Goal: Task Accomplishment & Management: Manage account settings

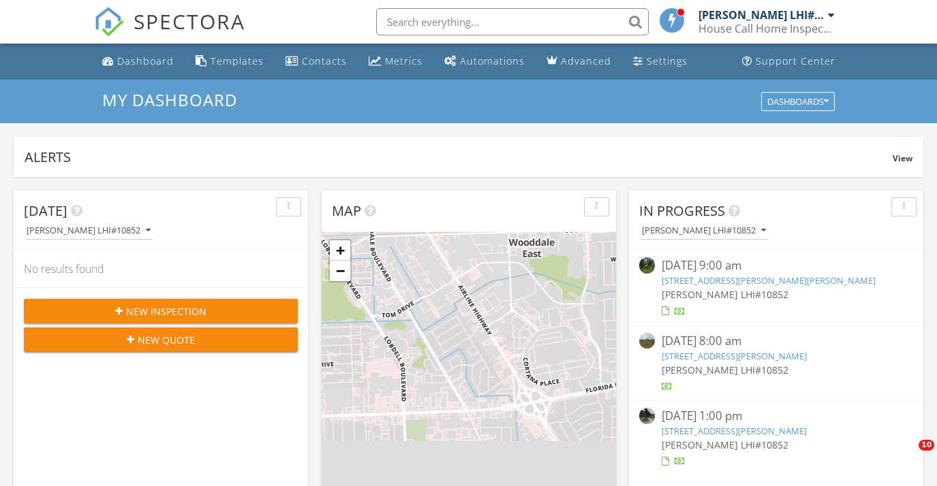
click at [134, 69] on link "Dashboard" at bounding box center [138, 61] width 82 height 25
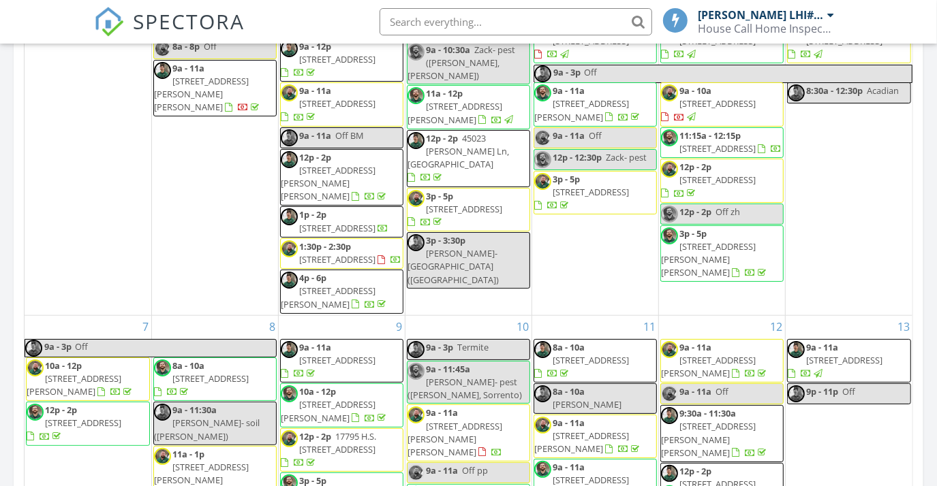
scroll to position [929, 0]
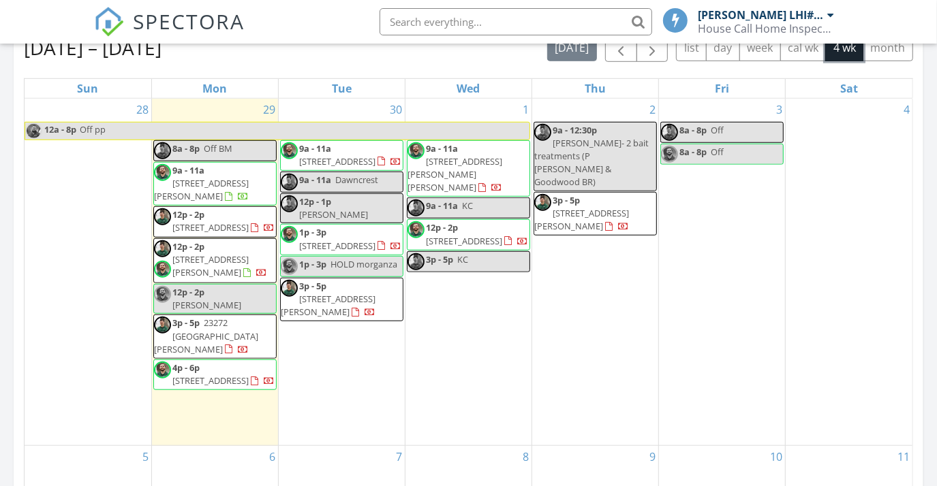
scroll to position [619, 0]
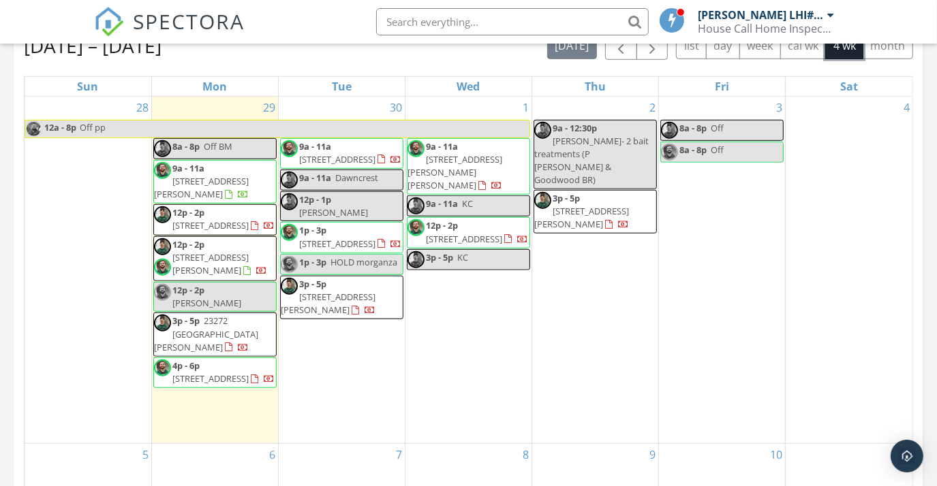
click at [258, 338] on span "23272 [GEOGRAPHIC_DATA][PERSON_NAME]" at bounding box center [206, 334] width 104 height 38
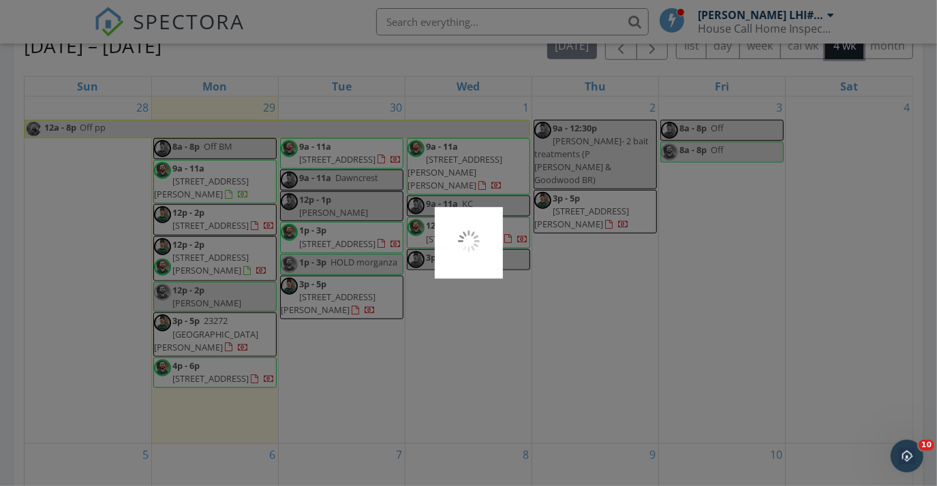
scroll to position [0, 0]
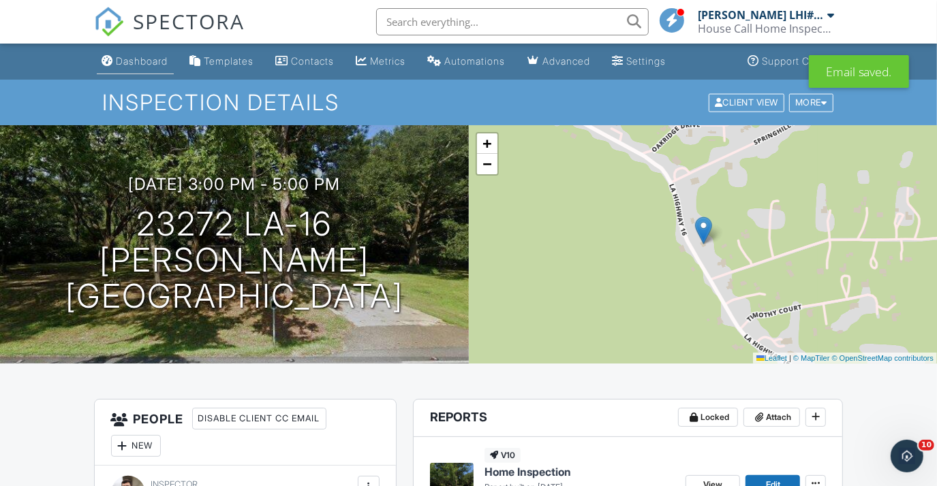
click at [136, 62] on div "Dashboard" at bounding box center [143, 61] width 52 height 12
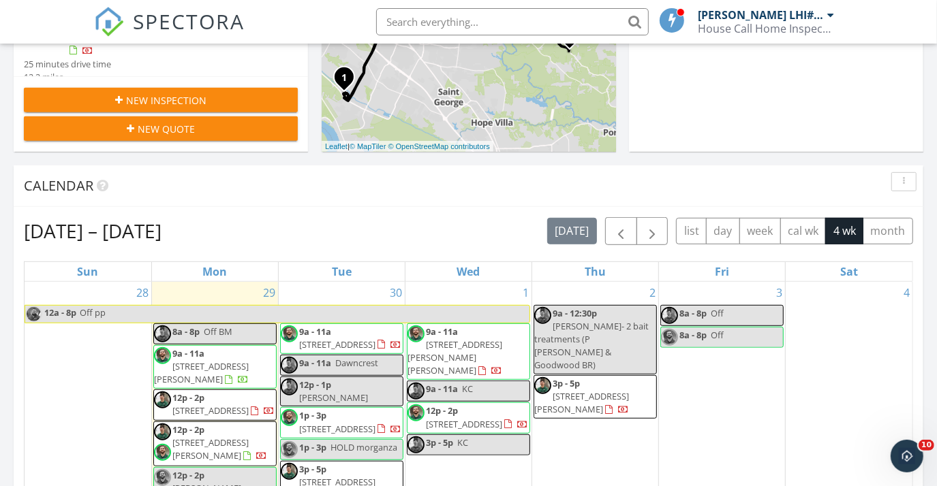
scroll to position [557, 0]
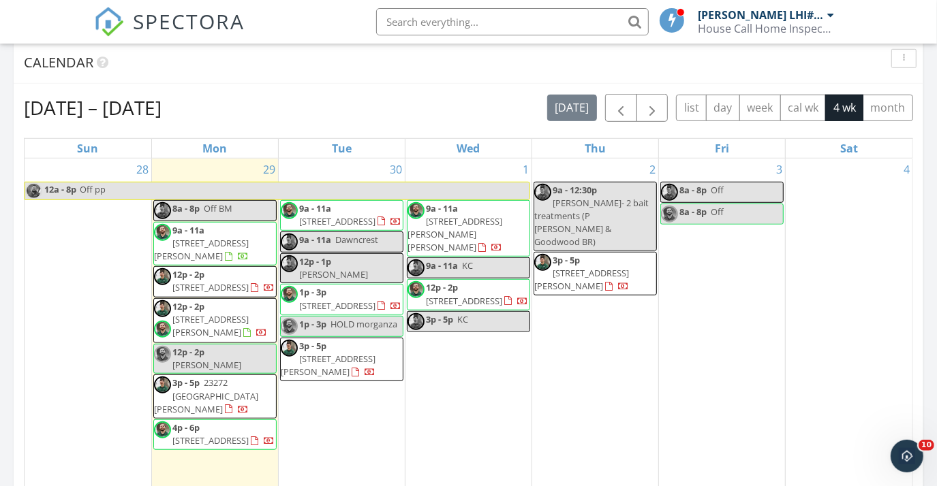
click at [232, 439] on span "[STREET_ADDRESS]" at bounding box center [210, 441] width 76 height 12
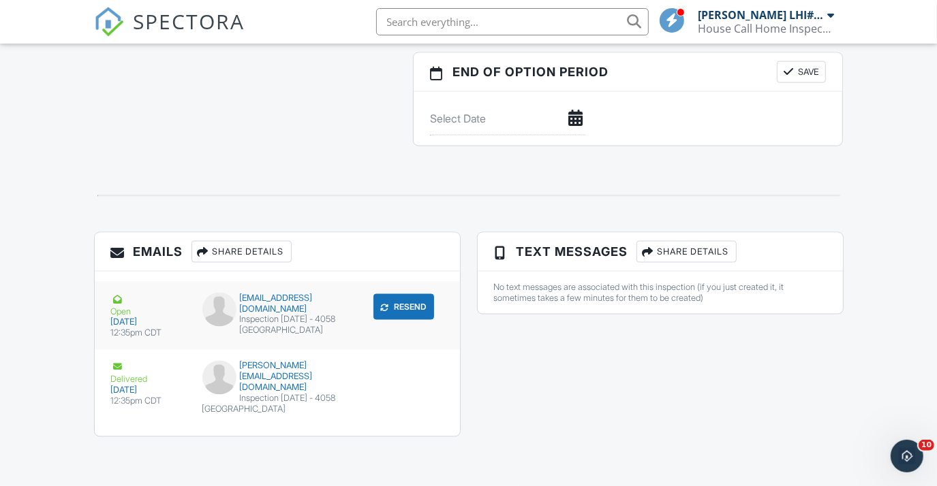
click at [388, 300] on div "submit" at bounding box center [385, 307] width 14 height 14
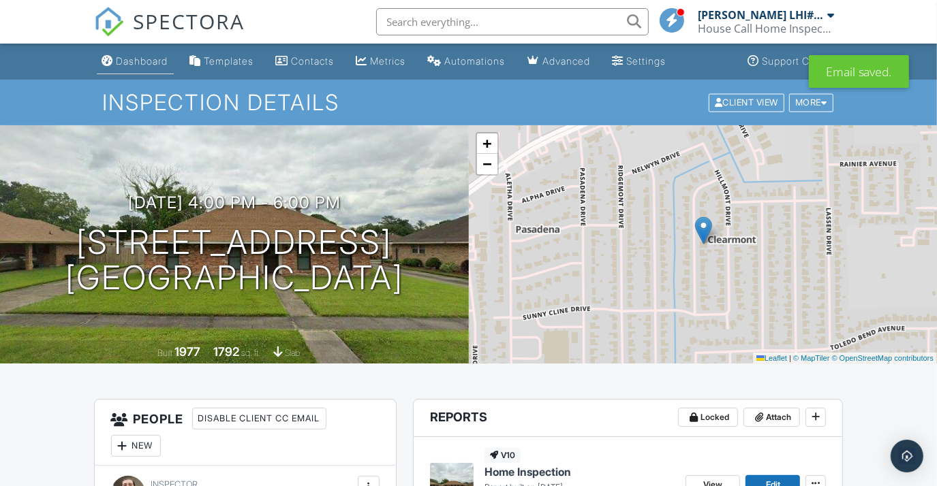
click at [132, 66] on div "Dashboard" at bounding box center [143, 61] width 52 height 12
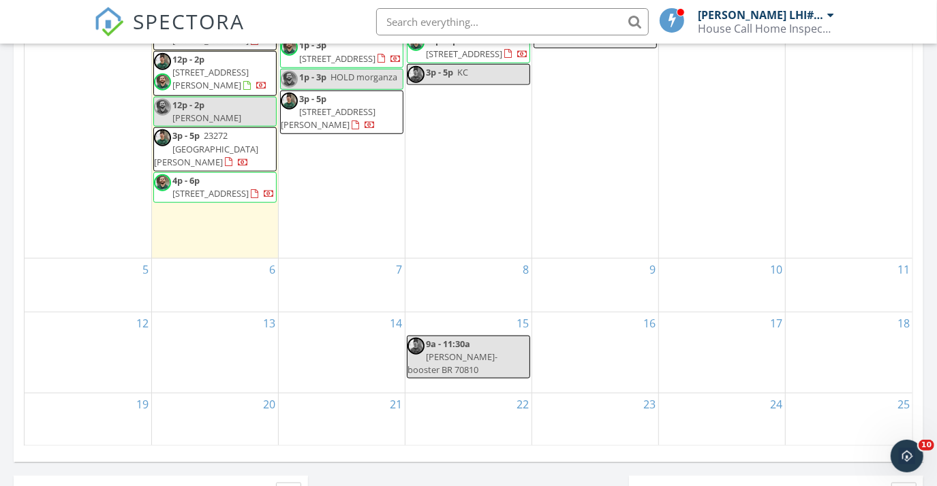
scroll to position [557, 0]
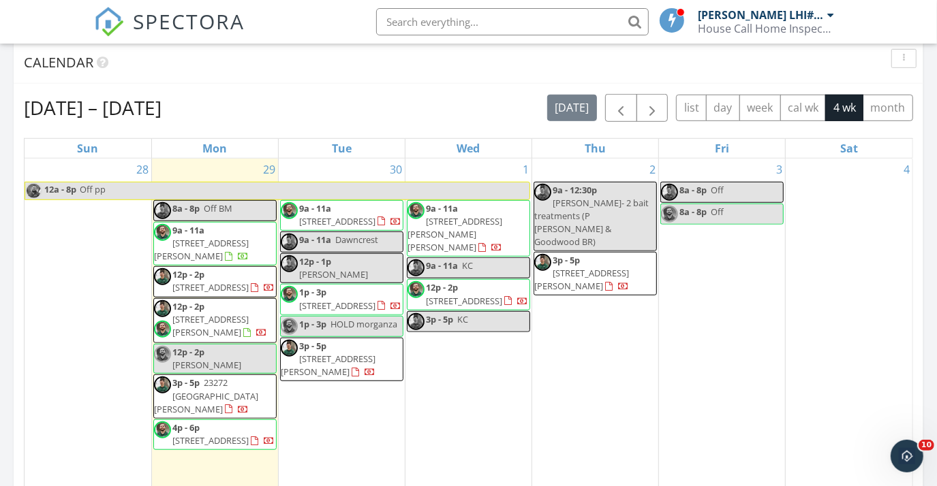
drag, startPoint x: 249, startPoint y: 311, endPoint x: 244, endPoint y: 282, distance: 29.8
click at [244, 282] on span "[STREET_ADDRESS]" at bounding box center [210, 287] width 76 height 12
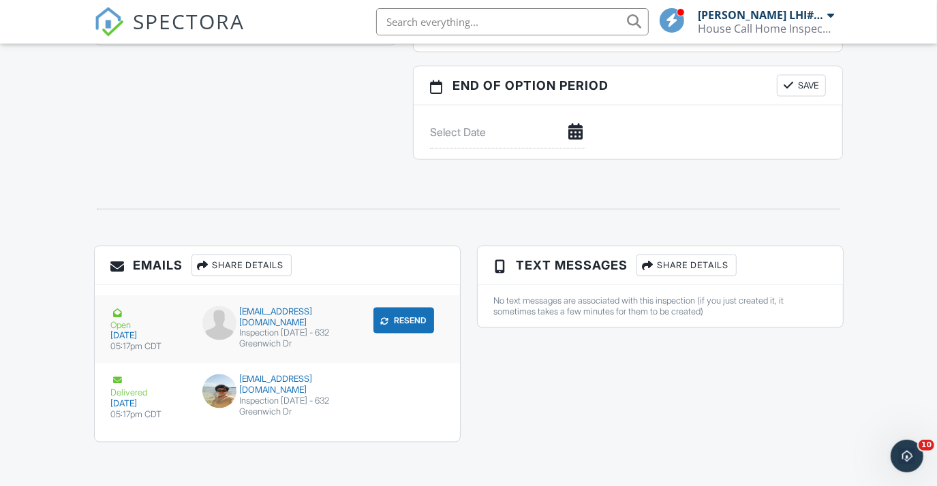
click at [392, 309] on button "Resend" at bounding box center [403, 321] width 61 height 26
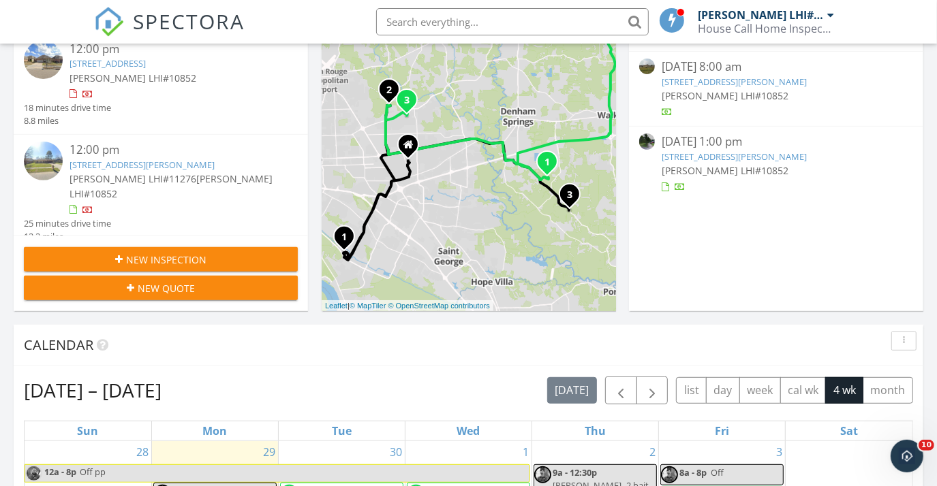
scroll to position [557, 0]
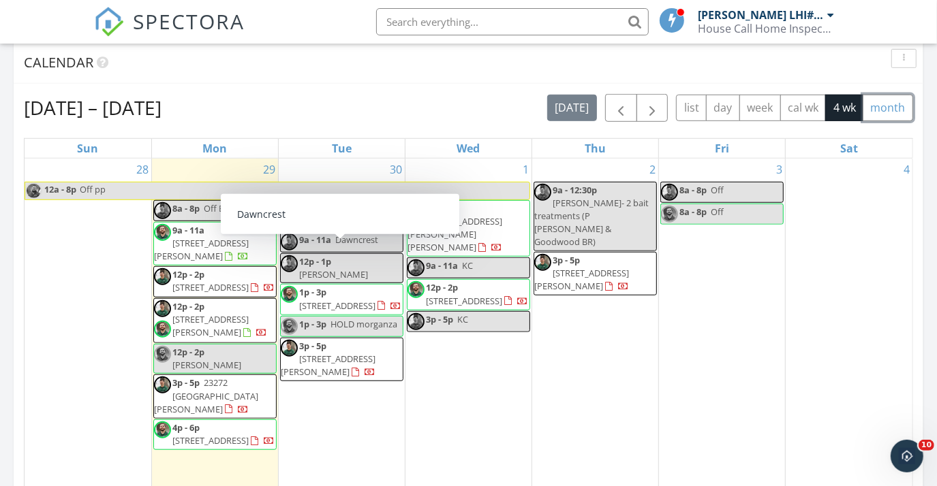
click at [871, 102] on button "month" at bounding box center [888, 108] width 50 height 27
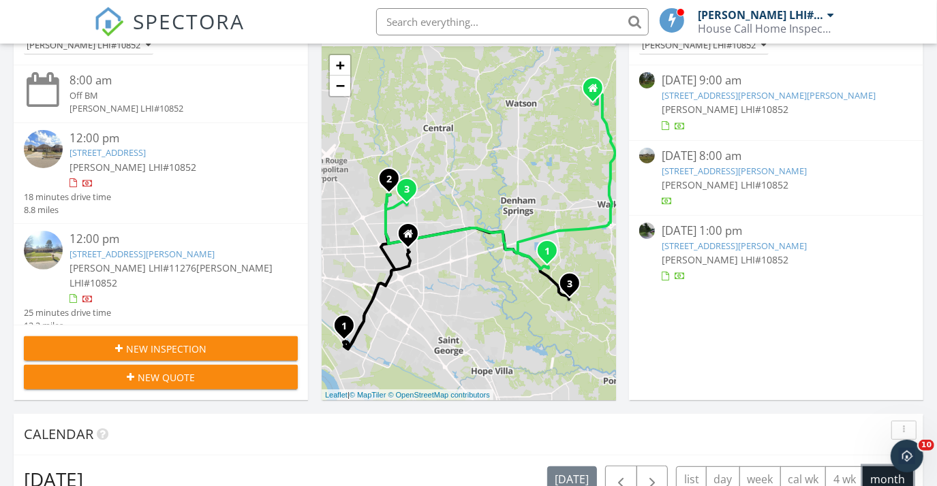
scroll to position [0, 0]
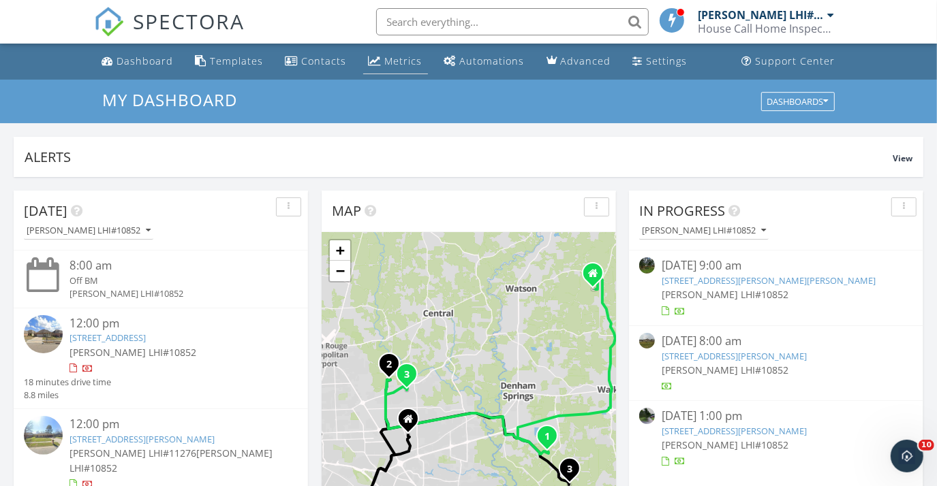
click at [410, 67] on div "Metrics" at bounding box center [403, 61] width 37 height 13
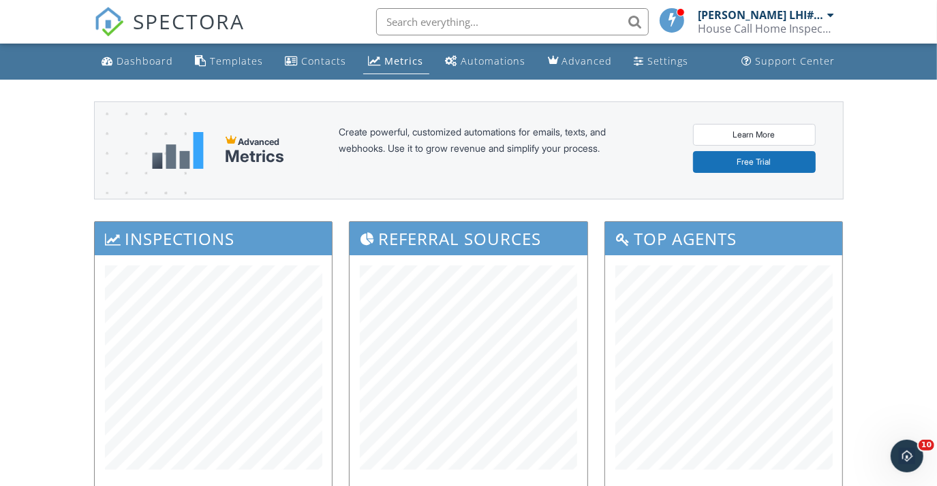
click at [165, 55] on div "Dashboard" at bounding box center [145, 61] width 57 height 13
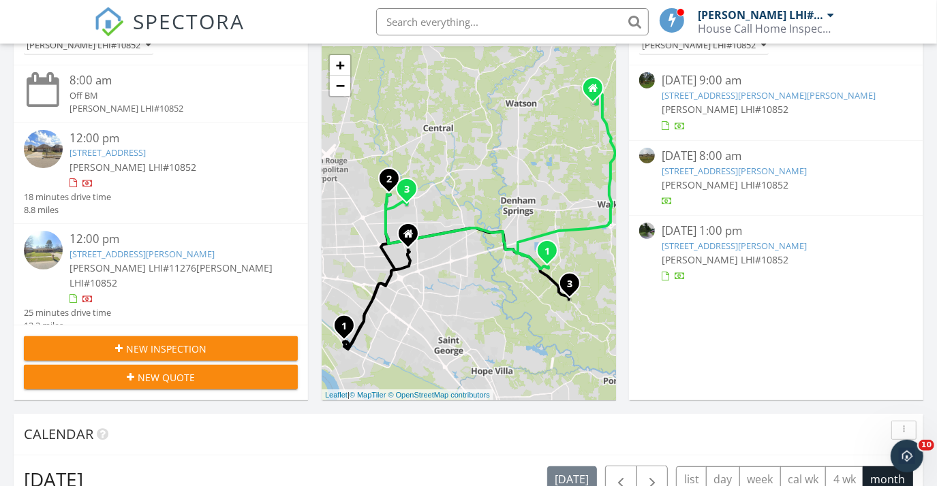
scroll to position [495, 0]
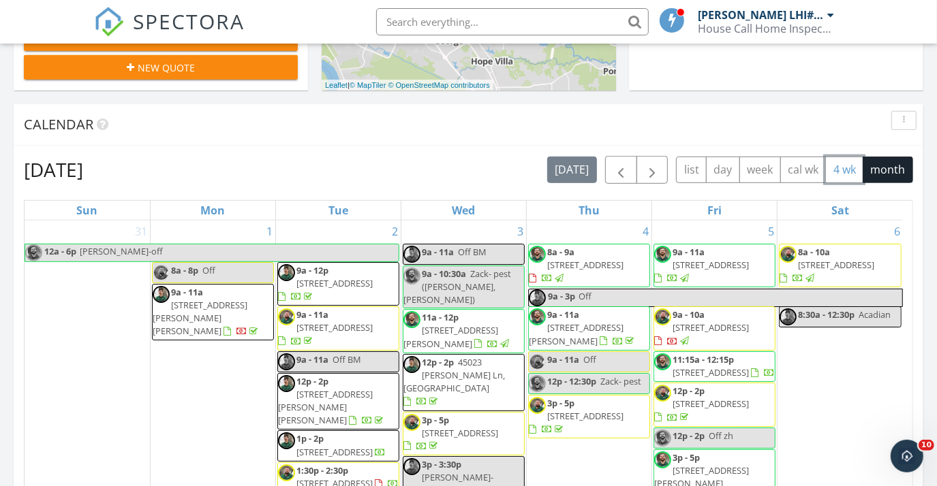
click at [831, 168] on button "4 wk" at bounding box center [844, 170] width 38 height 27
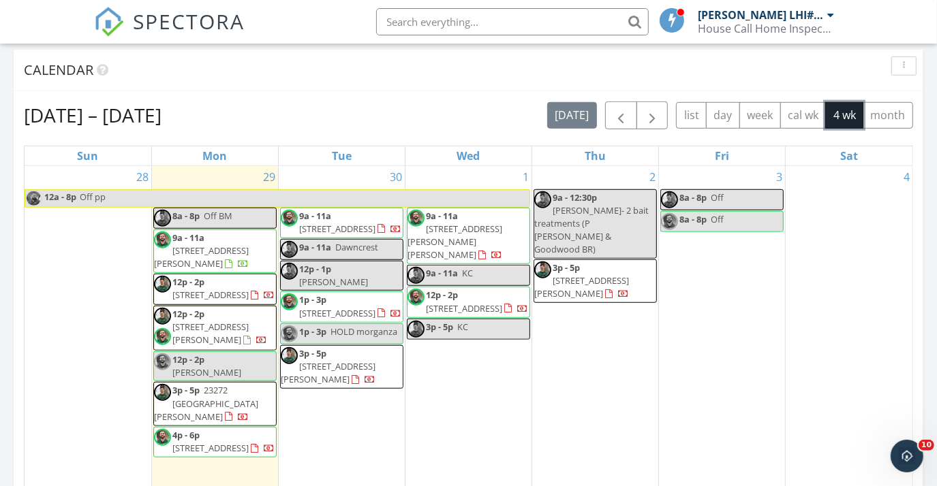
scroll to position [619, 0]
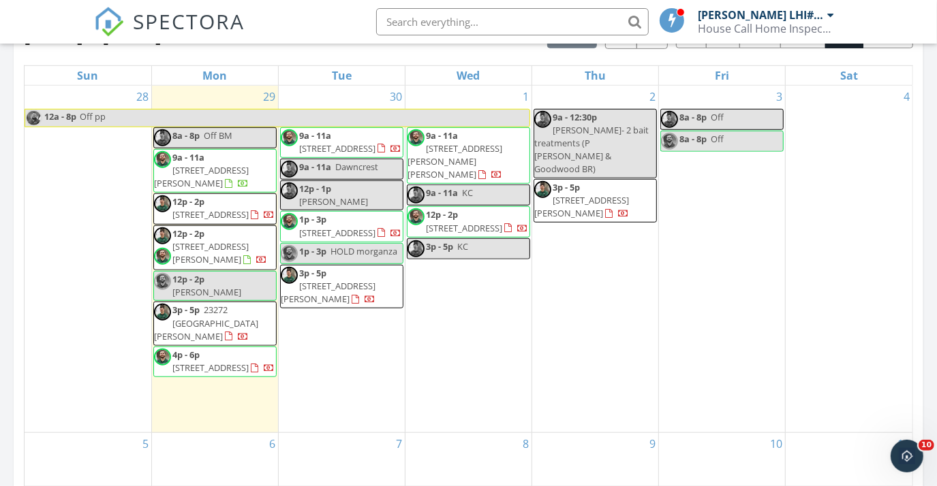
scroll to position [612, 0]
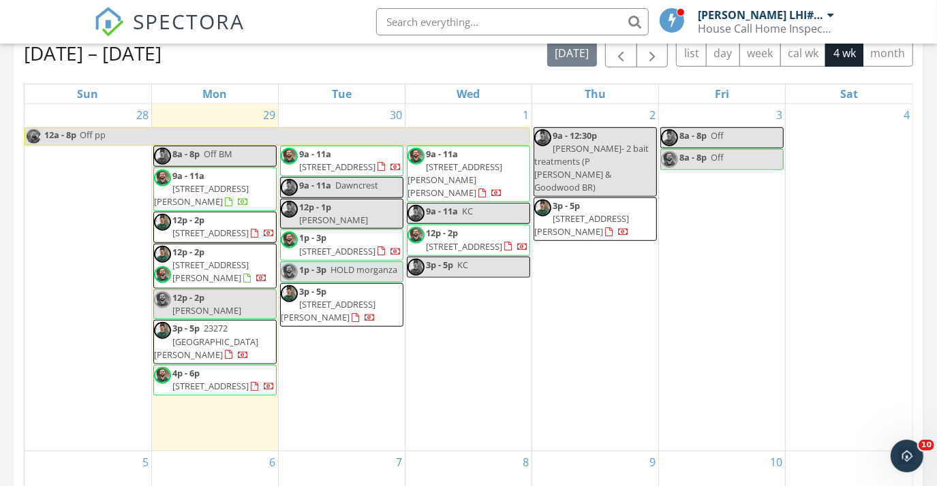
click at [734, 23] on div "House Call Home Inspection" at bounding box center [766, 29] width 136 height 14
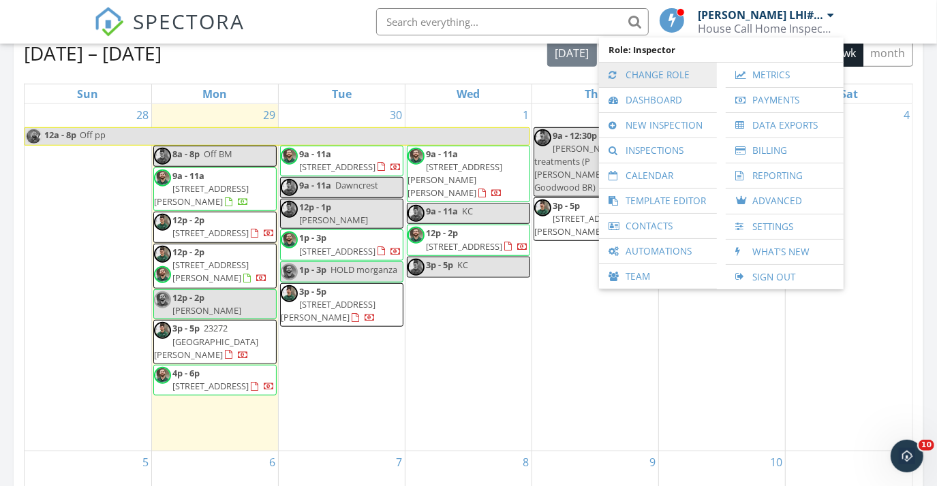
click at [700, 72] on link "Change Role" at bounding box center [658, 75] width 104 height 25
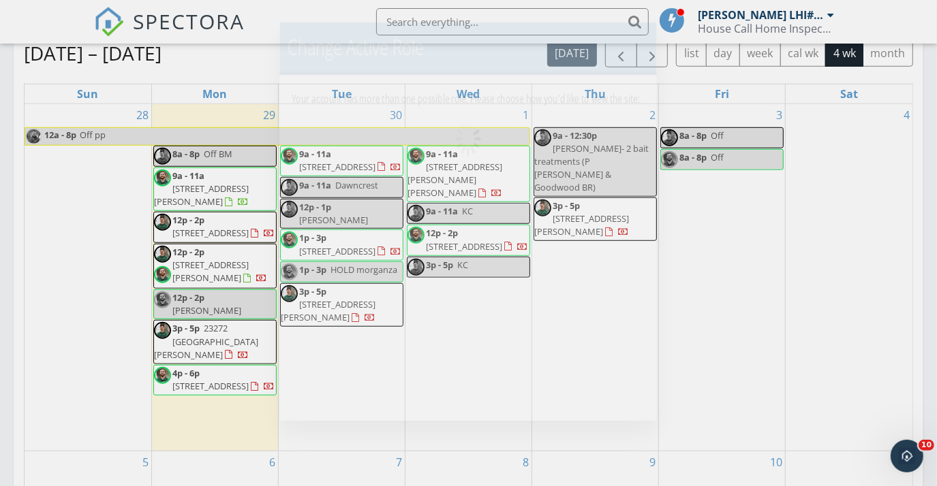
scroll to position [1260, 956]
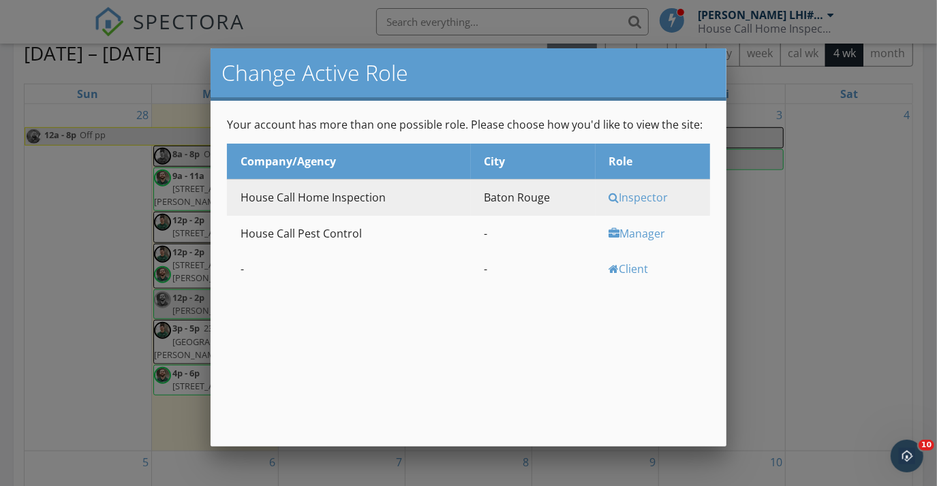
click at [645, 238] on div "Manager" at bounding box center [657, 233] width 97 height 15
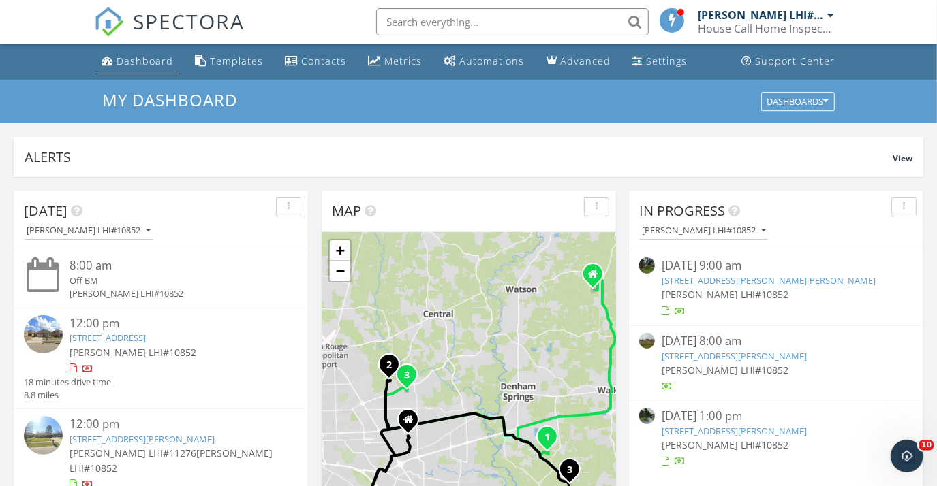
click at [125, 62] on div "Dashboard" at bounding box center [145, 61] width 57 height 13
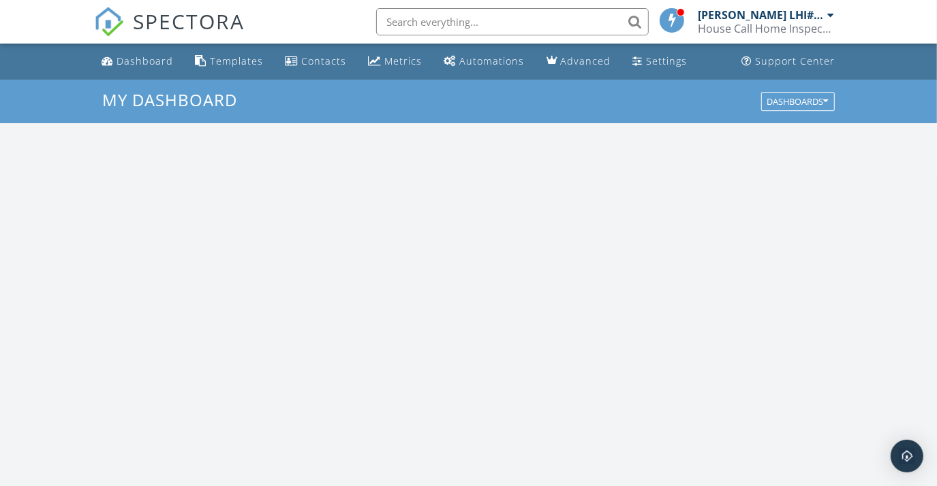
scroll to position [1260, 957]
click at [466, 19] on input "text" at bounding box center [512, 21] width 273 height 27
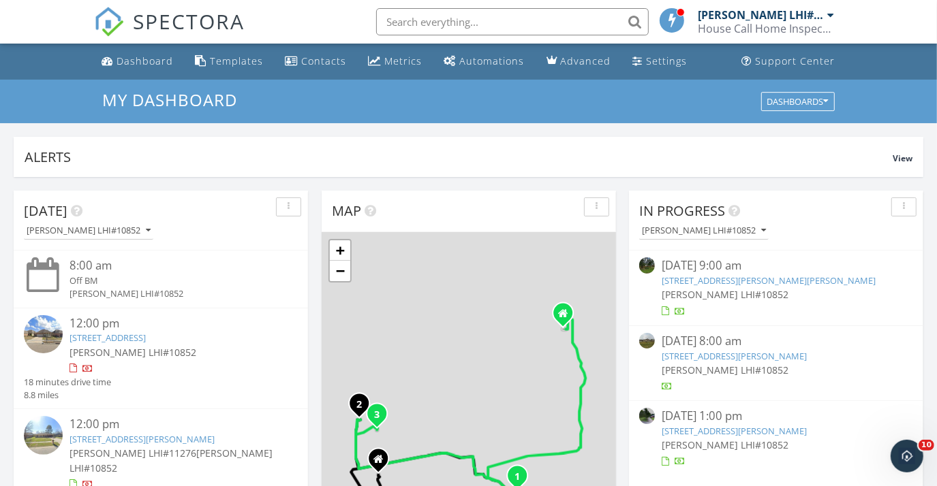
scroll to position [0, 0]
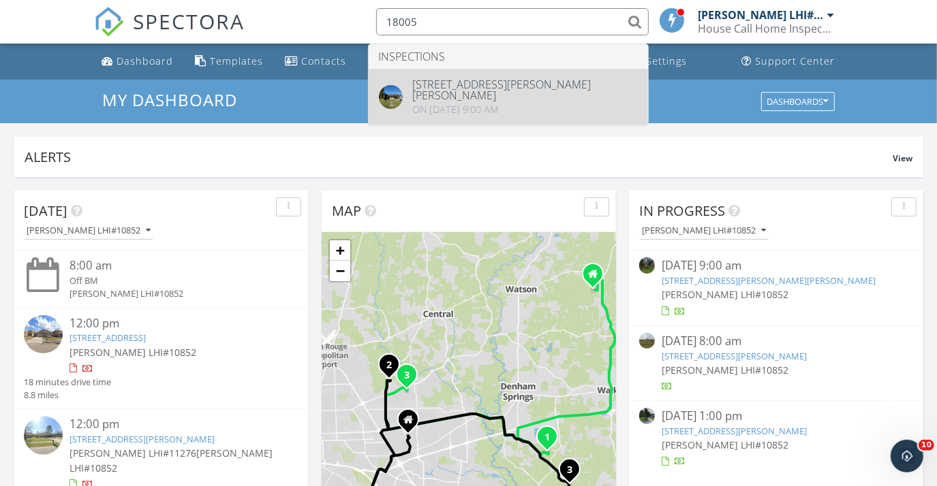
type input "18005"
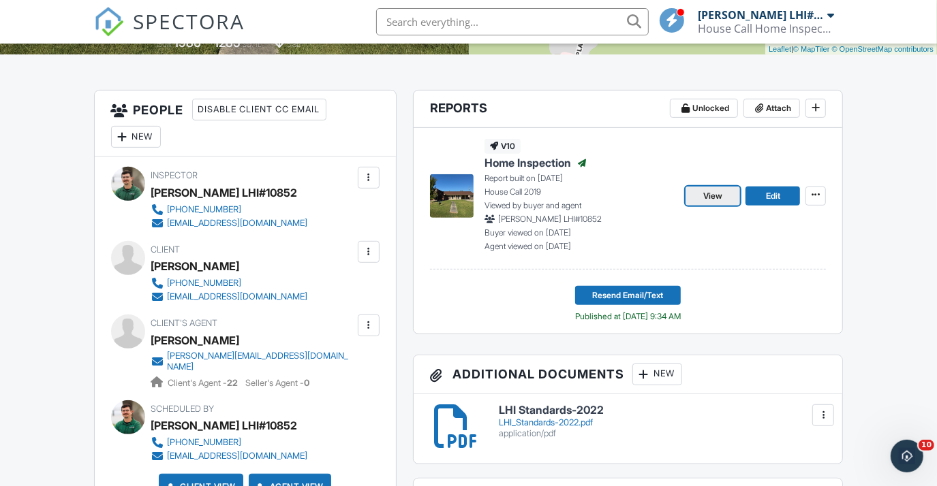
click at [726, 197] on link "View" at bounding box center [712, 196] width 55 height 19
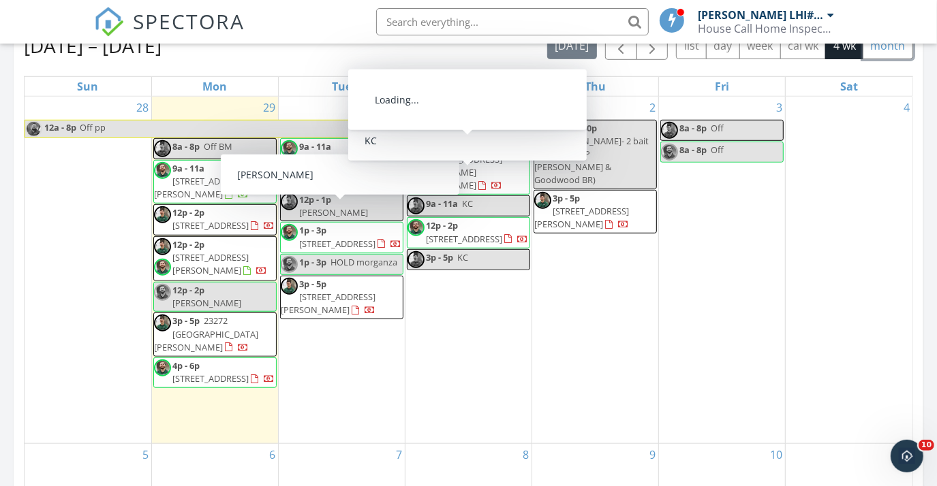
click at [894, 49] on button "month" at bounding box center [888, 46] width 50 height 27
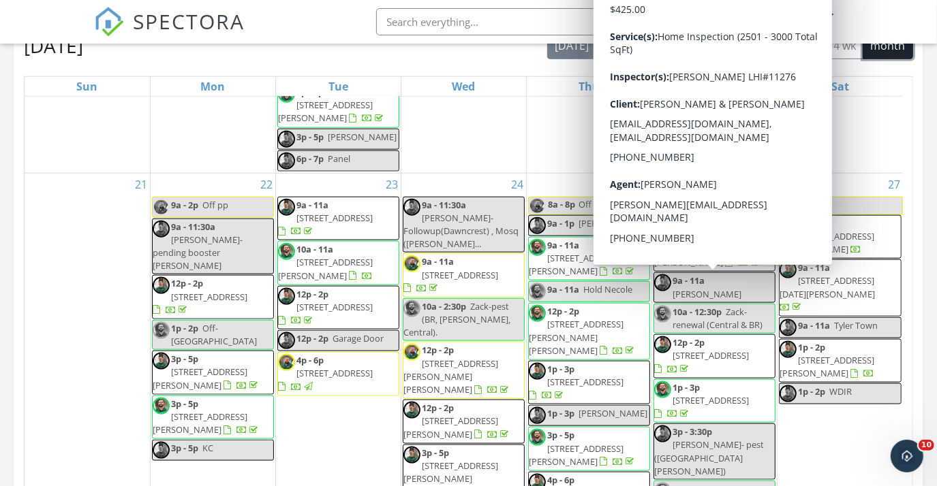
scroll to position [1053, 0]
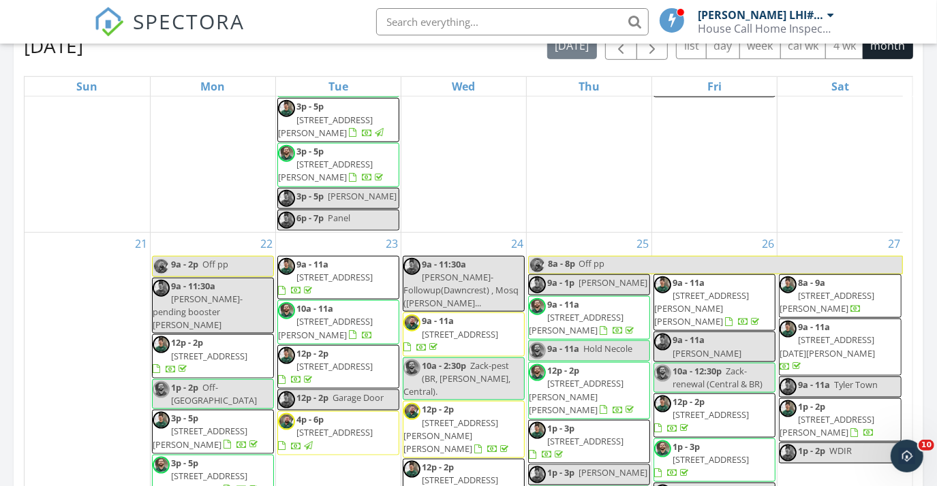
click at [474, 56] on div "September 2025 today list day week cal wk 4 wk month" at bounding box center [468, 46] width 889 height 28
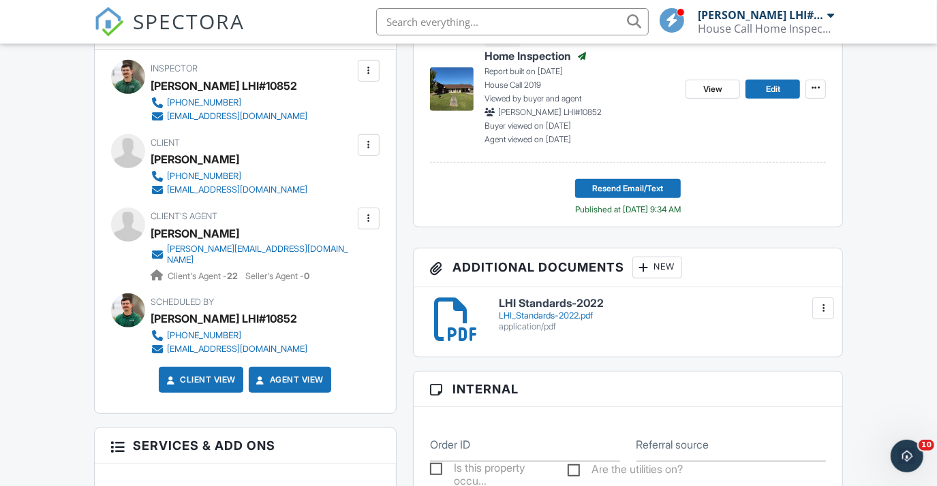
scroll to position [185, 0]
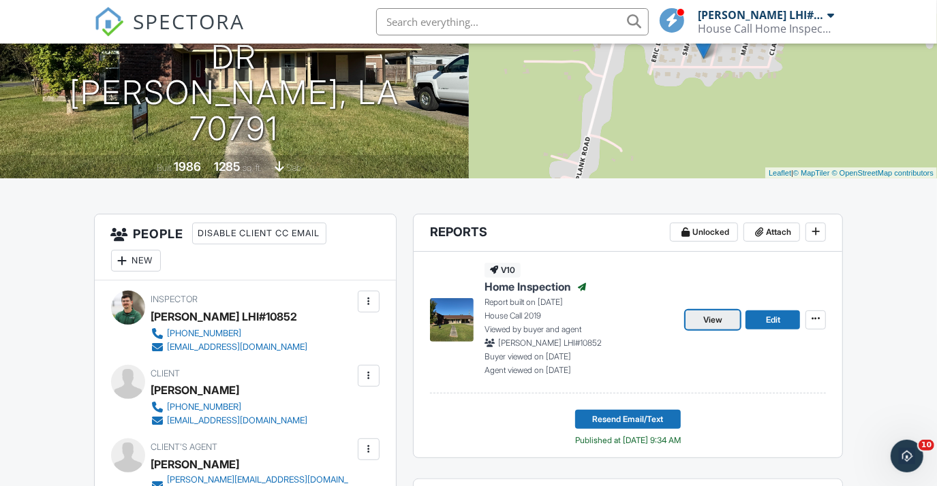
click at [719, 313] on span "View" at bounding box center [712, 320] width 19 height 14
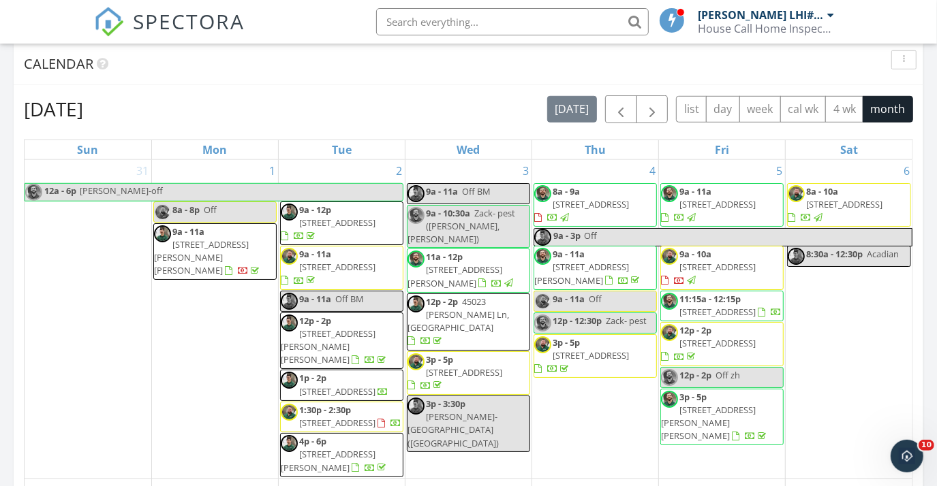
scroll to position [557, 0]
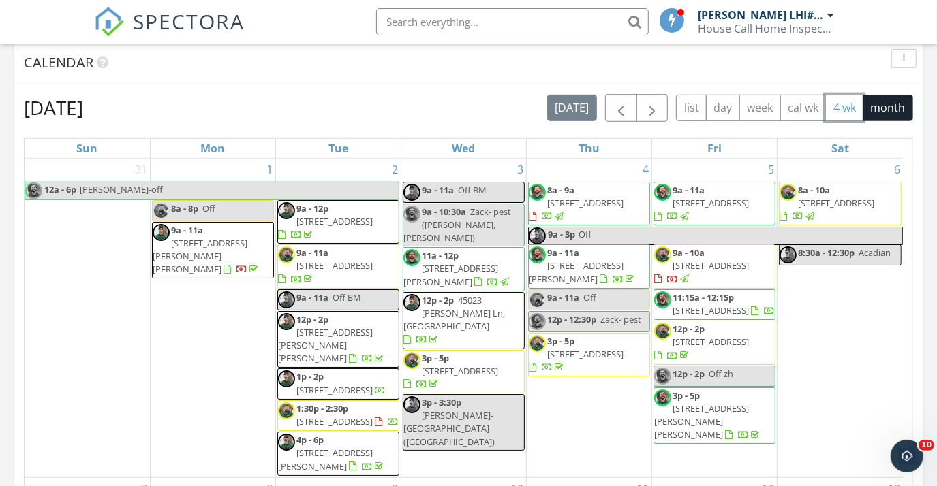
click at [844, 115] on button "4 wk" at bounding box center [844, 108] width 38 height 27
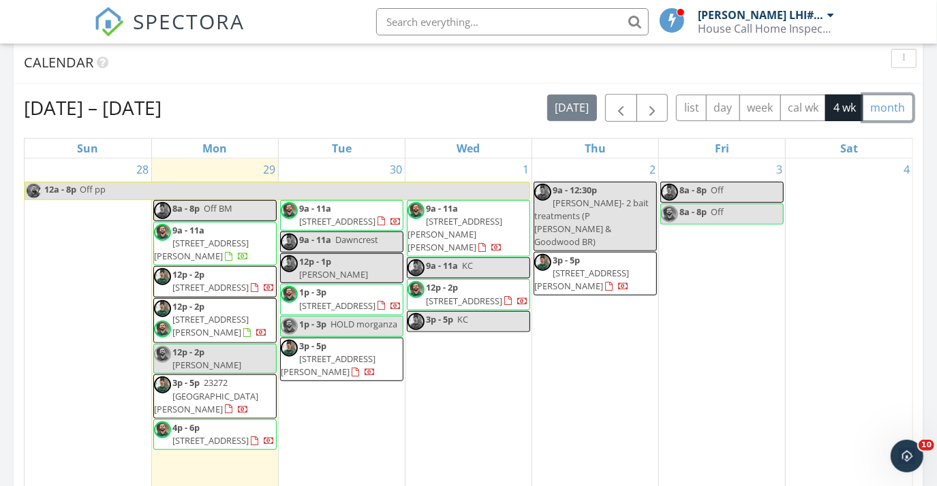
click at [873, 104] on button "month" at bounding box center [888, 108] width 50 height 27
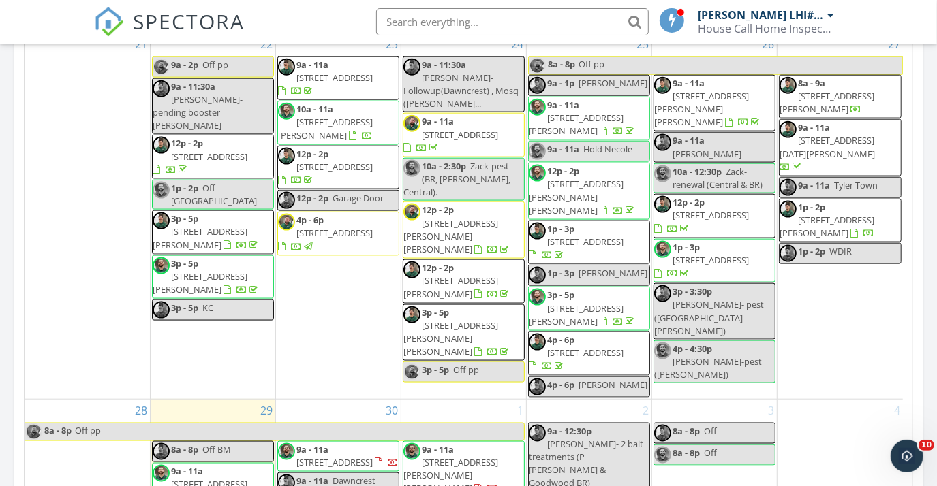
scroll to position [805, 0]
